Goal: Find specific page/section: Find specific page/section

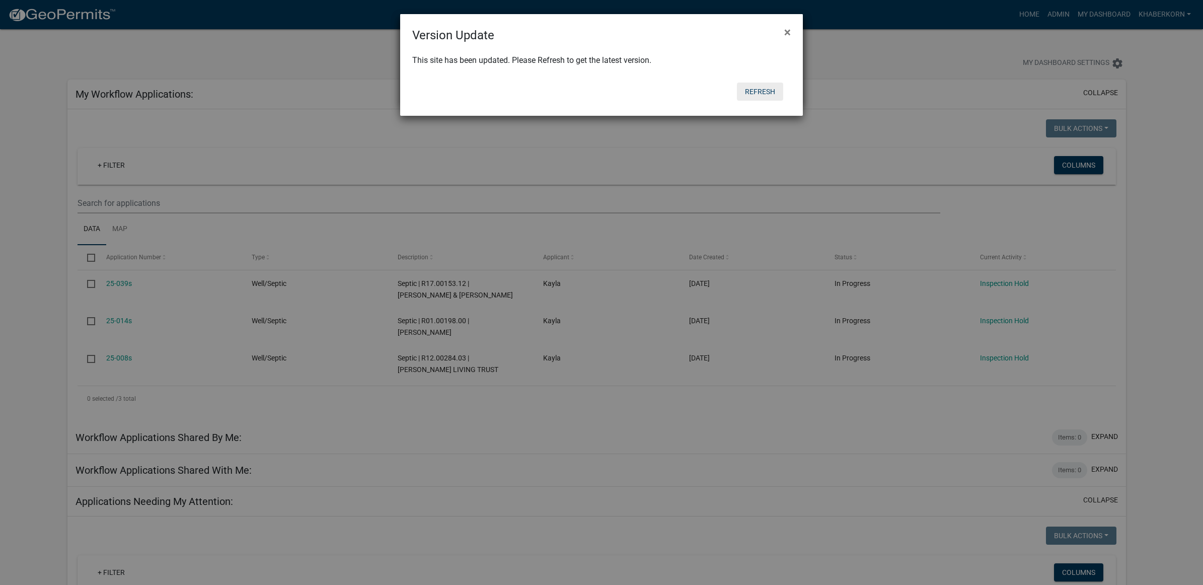
scroll to position [1132, 0]
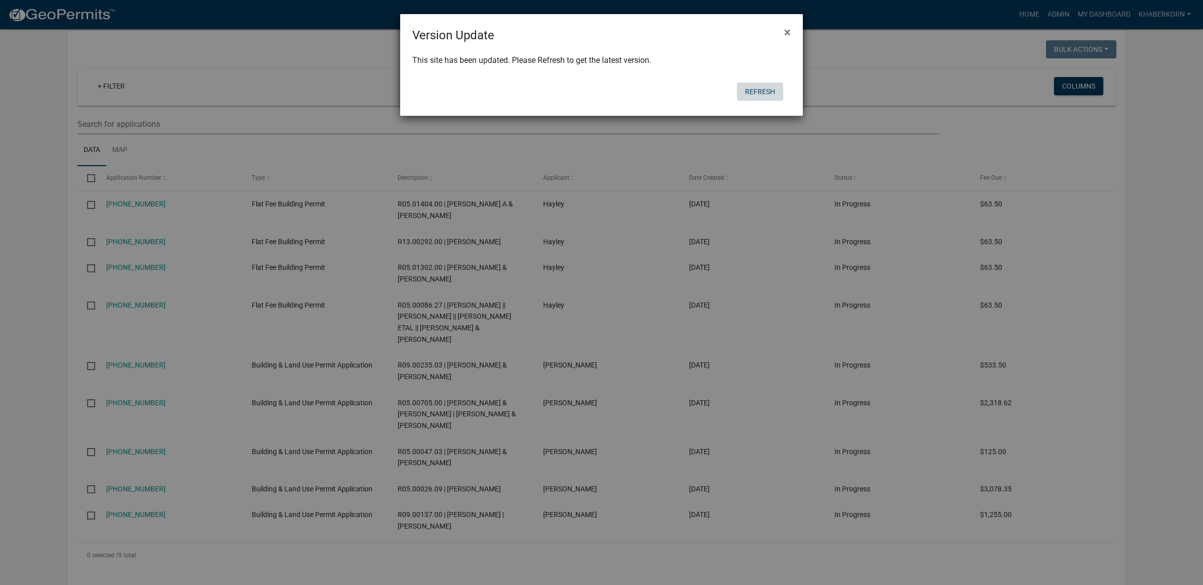
click at [757, 89] on button "Refresh" at bounding box center [760, 92] width 46 height 18
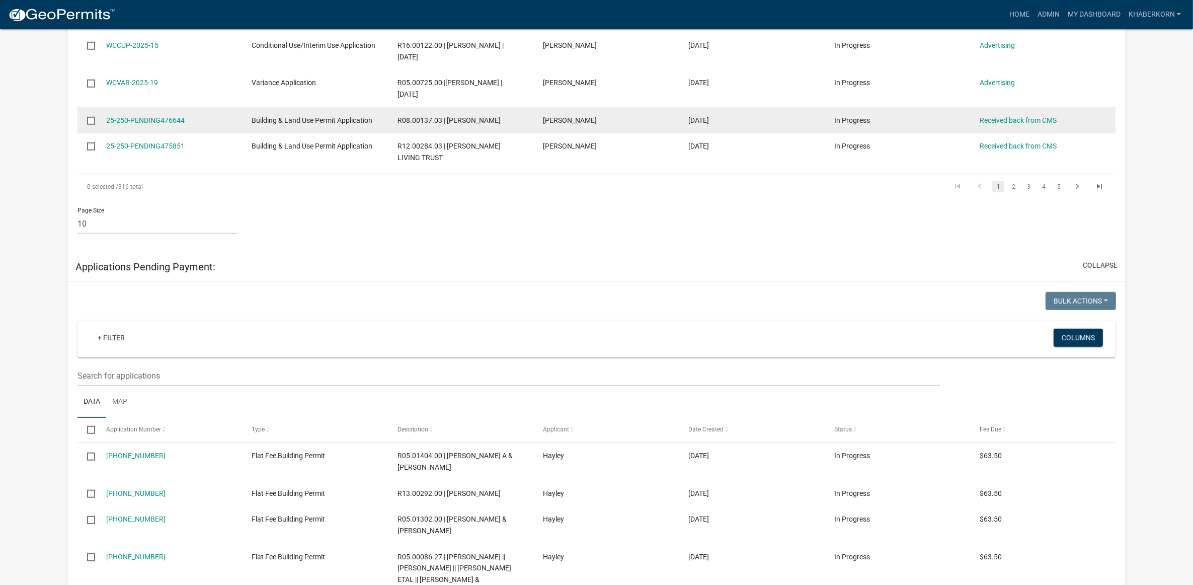
scroll to position [1069, 0]
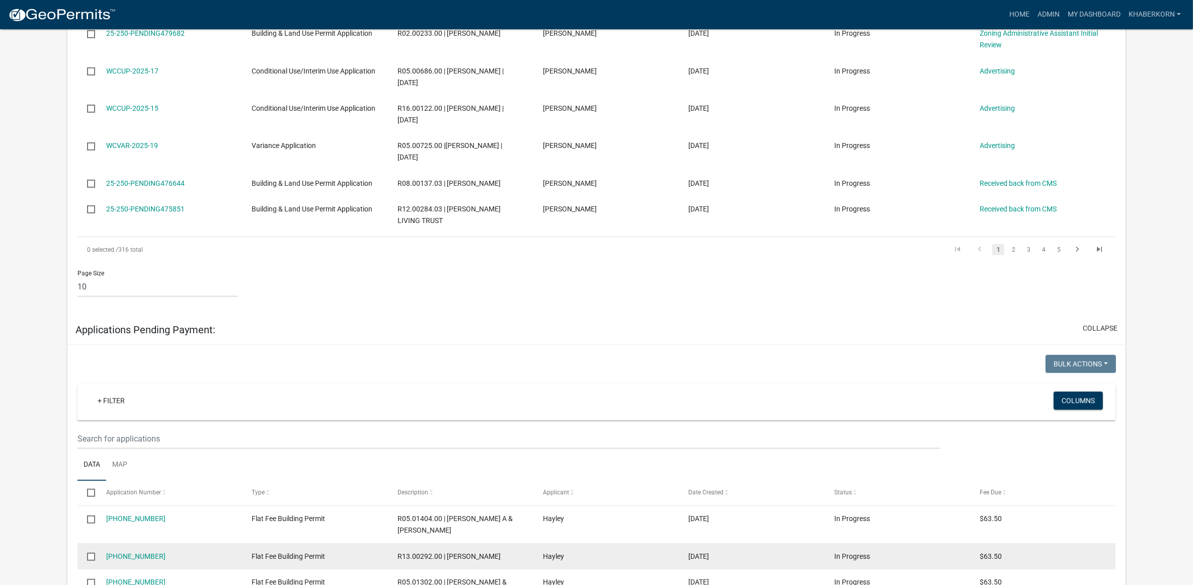
scroll to position [566, 0]
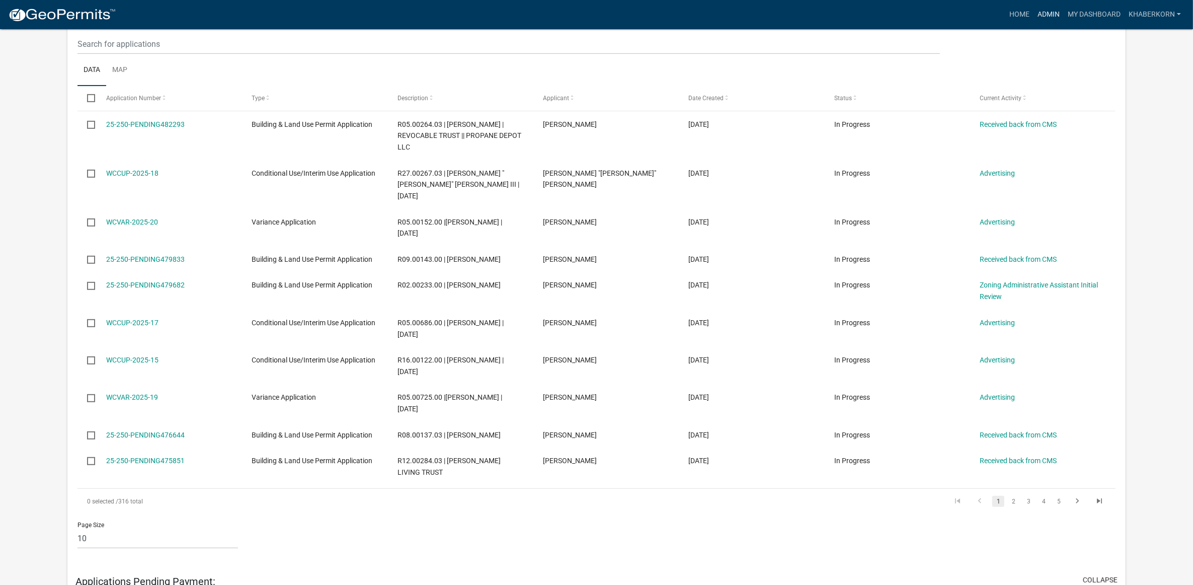
click at [1051, 13] on link "Admin" at bounding box center [1049, 14] width 30 height 19
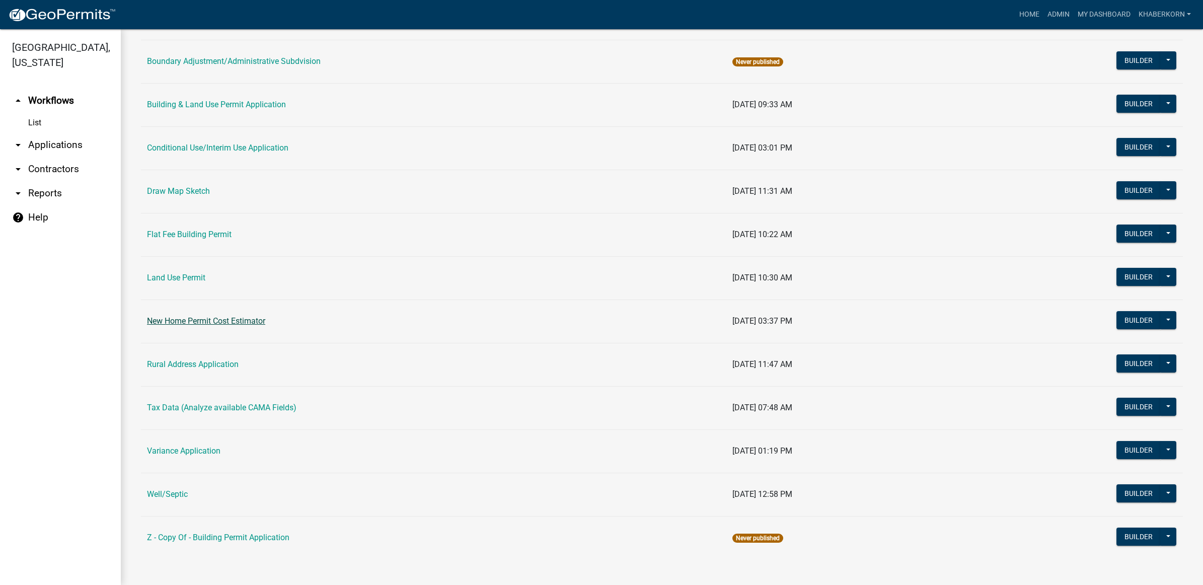
scroll to position [137, 0]
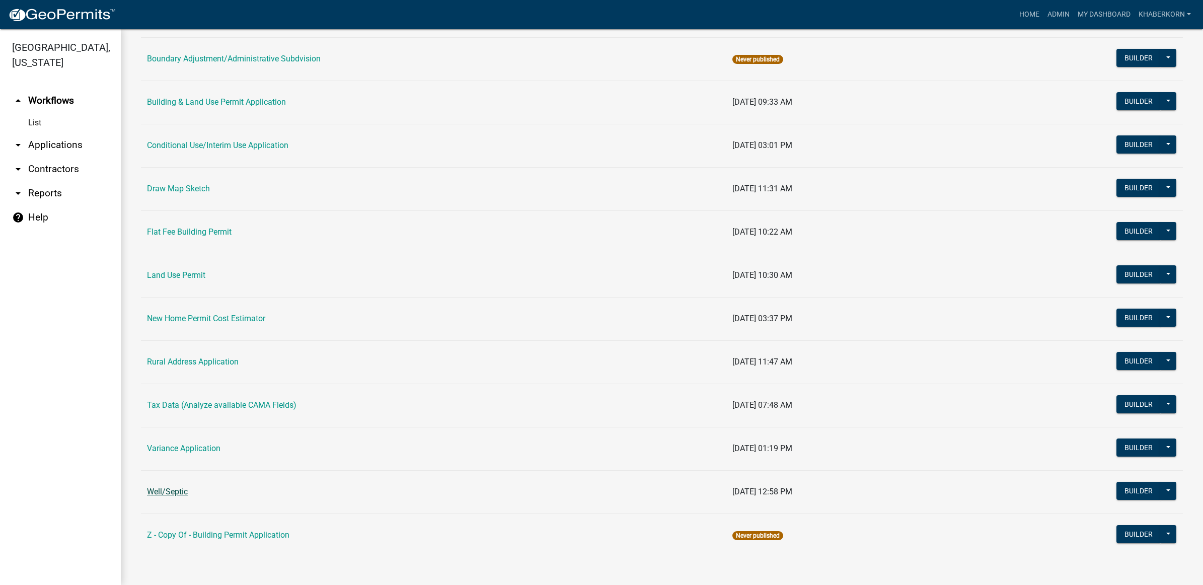
click at [184, 494] on link "Well/Septic" at bounding box center [167, 492] width 41 height 10
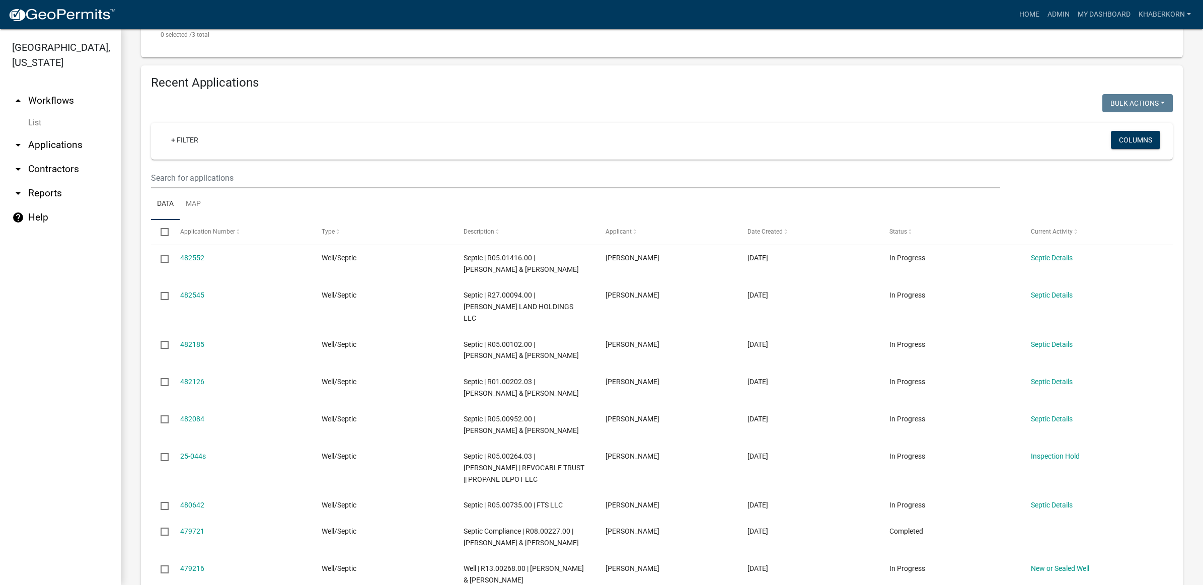
scroll to position [440, 0]
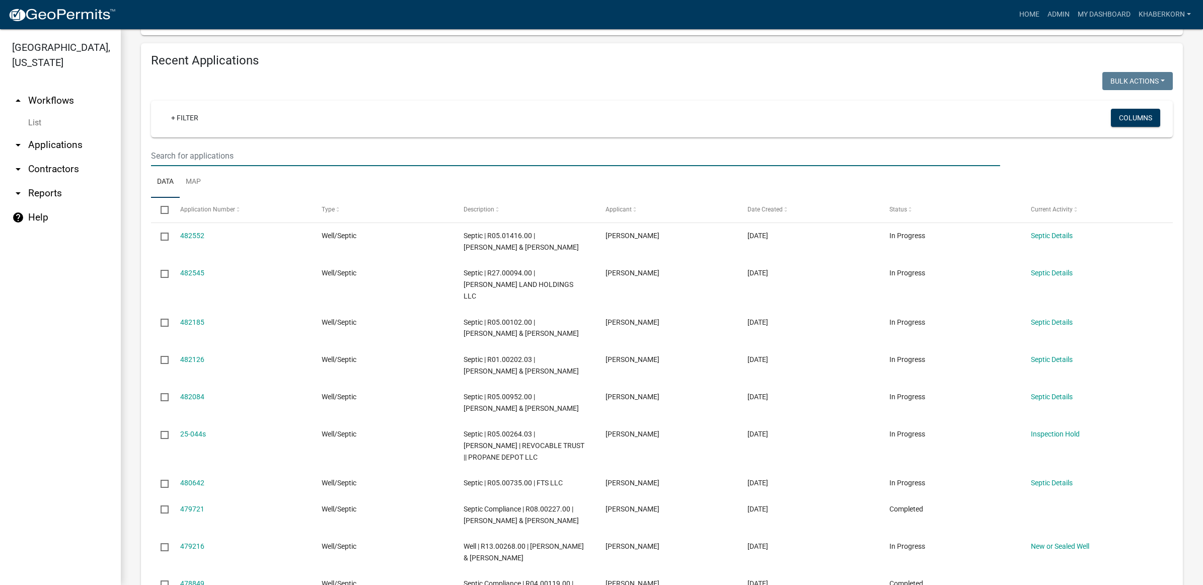
click at [225, 153] on input "text" at bounding box center [575, 155] width 849 height 21
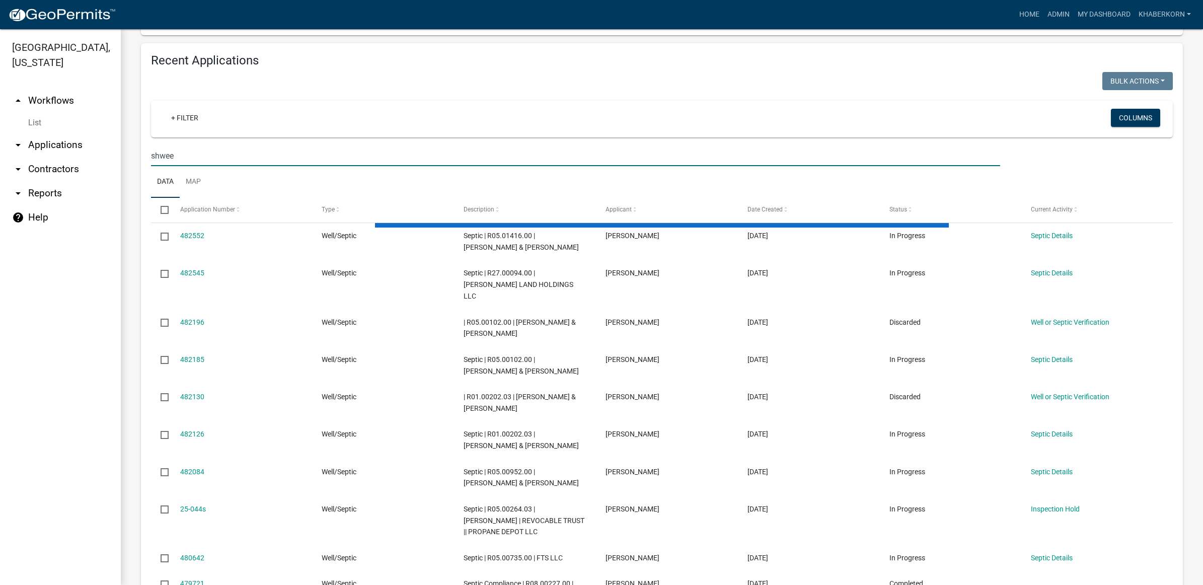
scroll to position [159, 0]
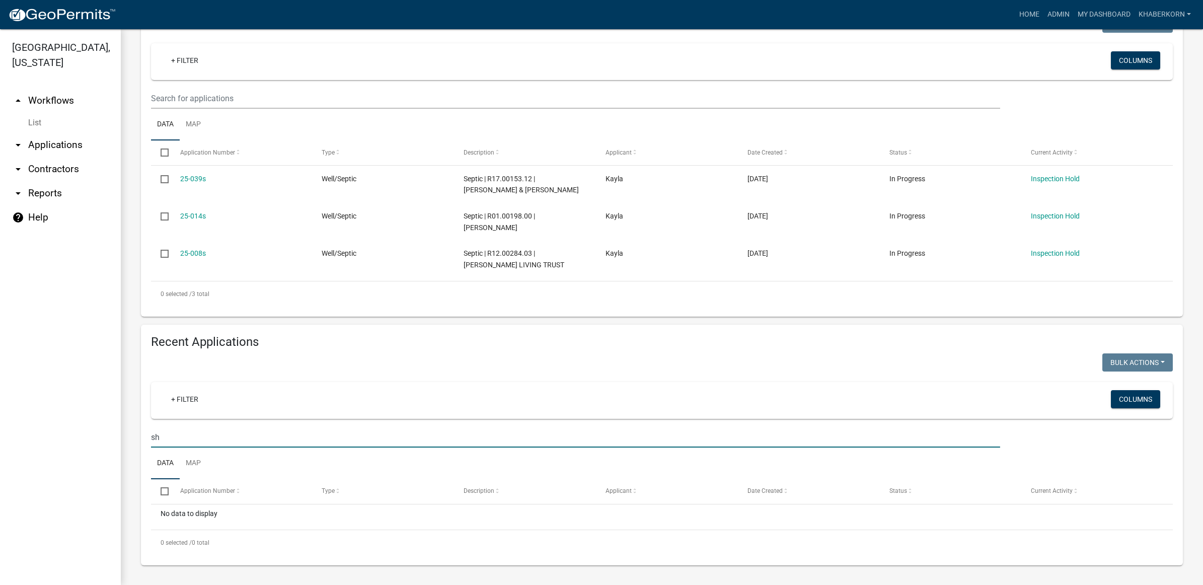
type input "s"
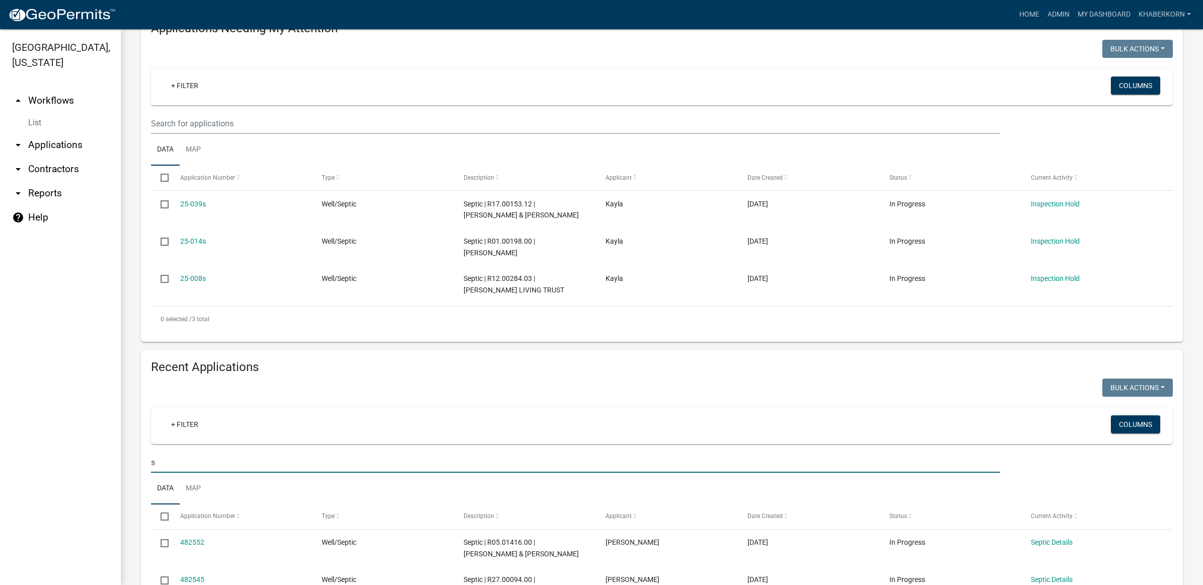
scroll to position [440, 0]
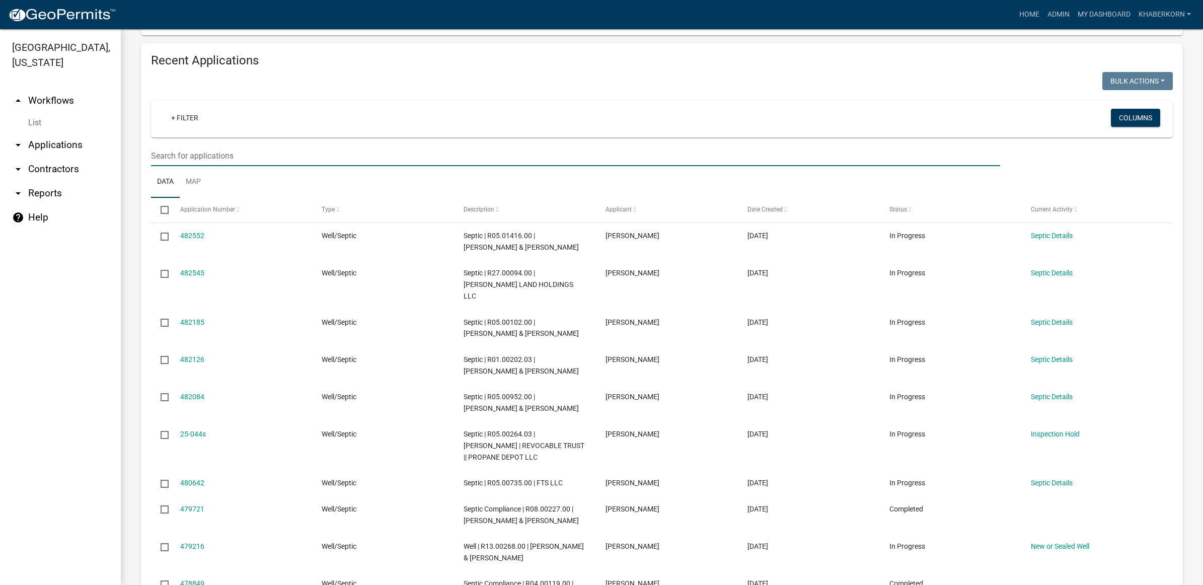
click at [215, 160] on input "text" at bounding box center [575, 155] width 849 height 21
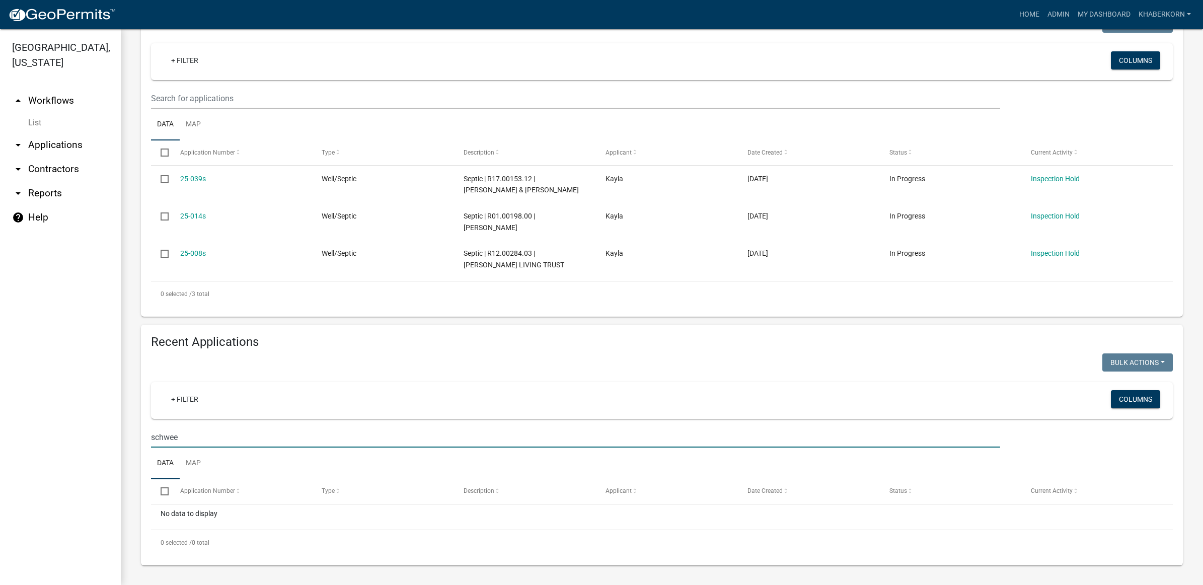
scroll to position [159, 0]
type input "s"
type input "3"
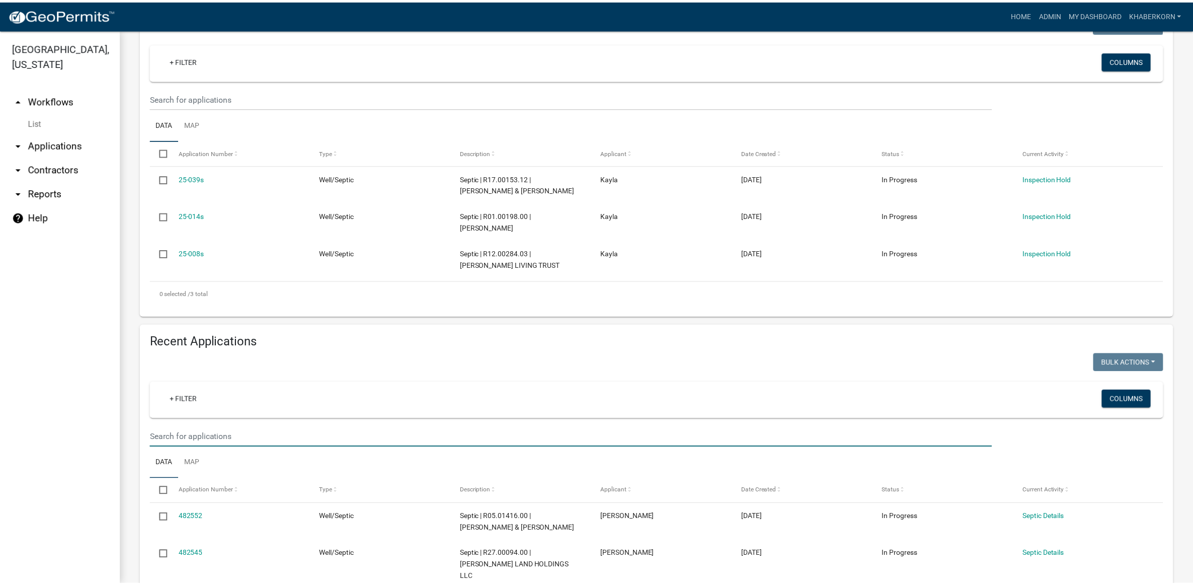
scroll to position [440, 0]
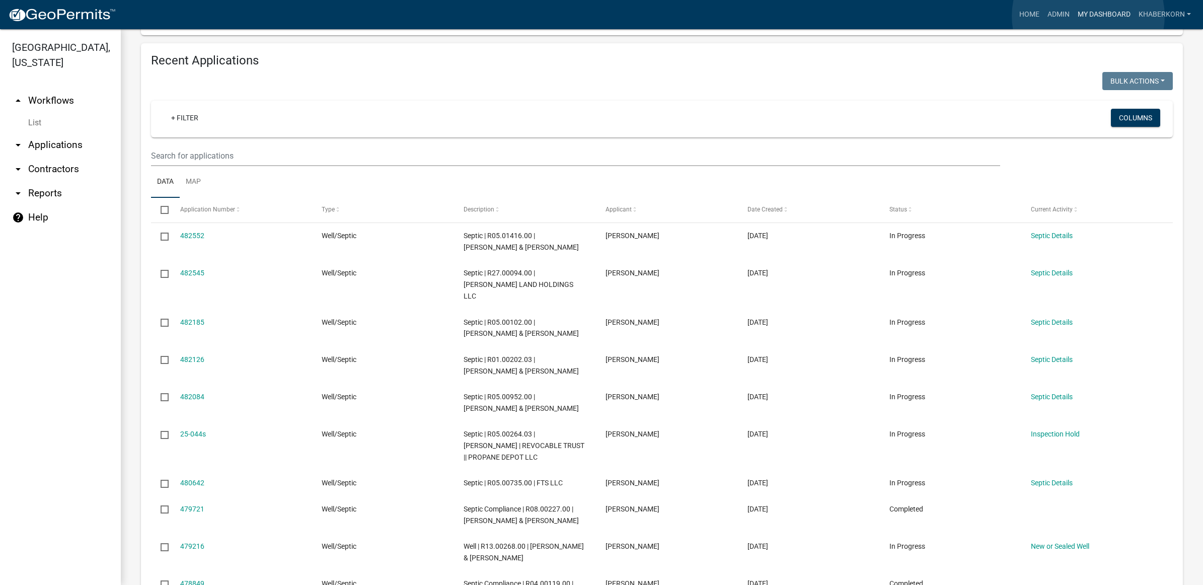
click at [1088, 16] on link "My Dashboard" at bounding box center [1103, 14] width 61 height 19
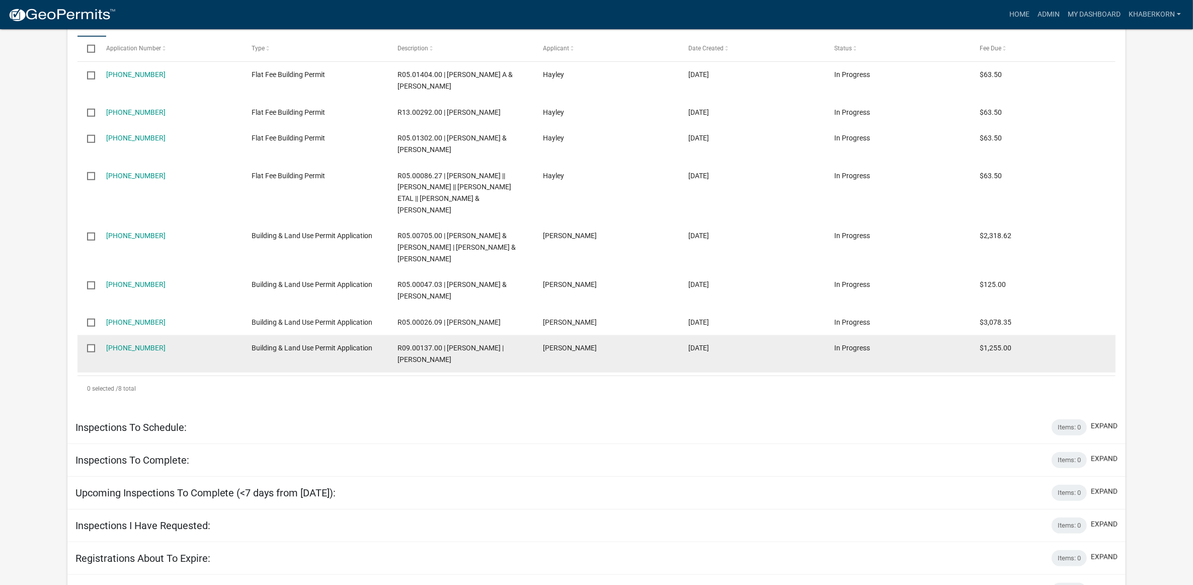
scroll to position [1073, 0]
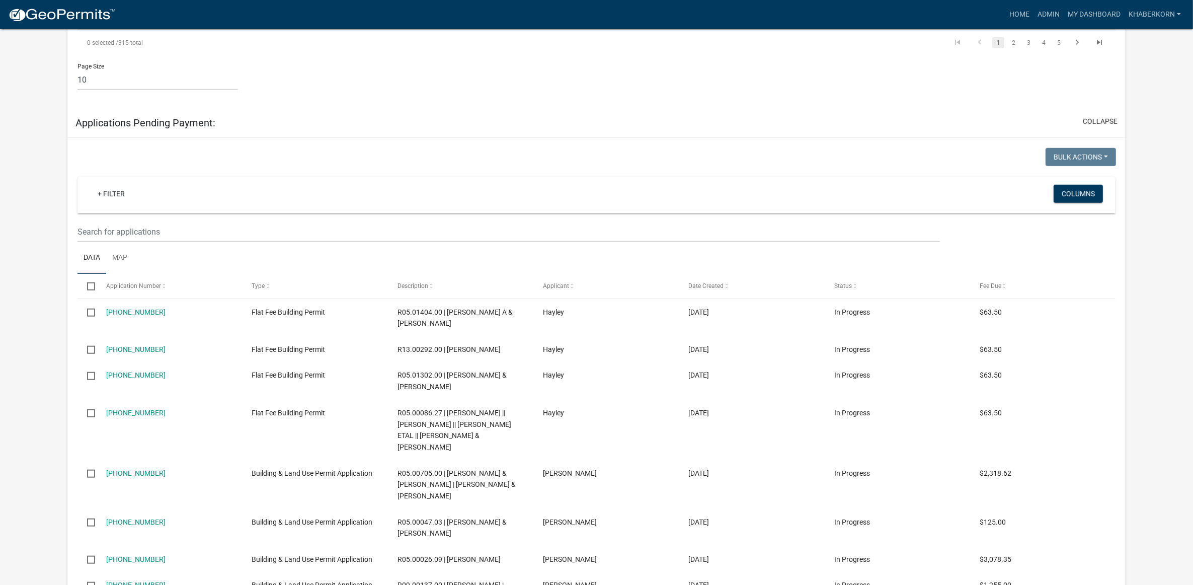
scroll to position [1036, 0]
